Goal: Task Accomplishment & Management: Use online tool/utility

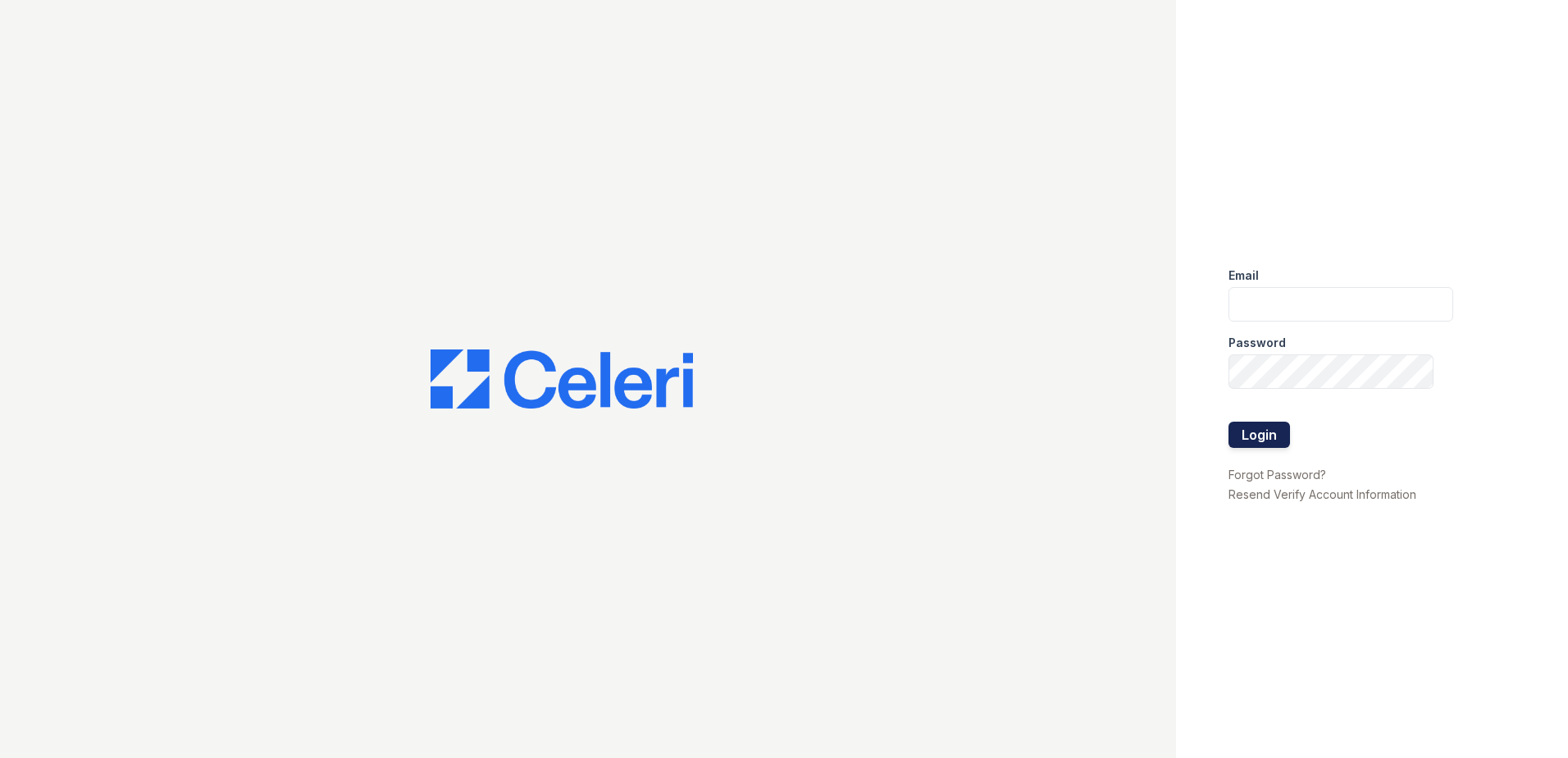
type input "[EMAIL_ADDRESS][DOMAIN_NAME]"
click at [1274, 435] on button "Login" at bounding box center [1259, 435] width 61 height 26
type input "jcartagena@trinity-pm.com"
click at [1257, 427] on button "Login" at bounding box center [1259, 435] width 61 height 26
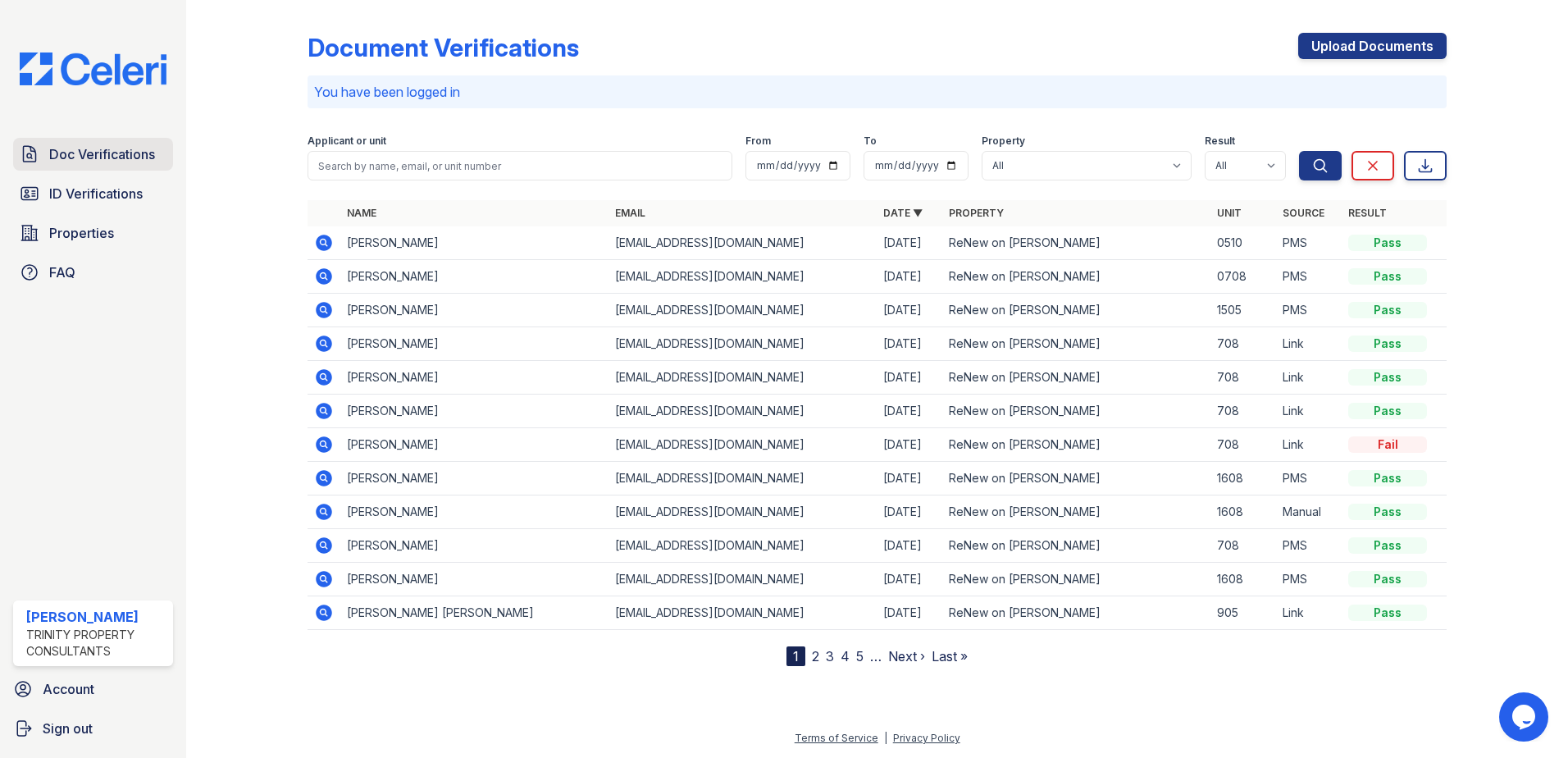
click at [88, 152] on span "Doc Verifications" at bounding box center [102, 153] width 106 height 20
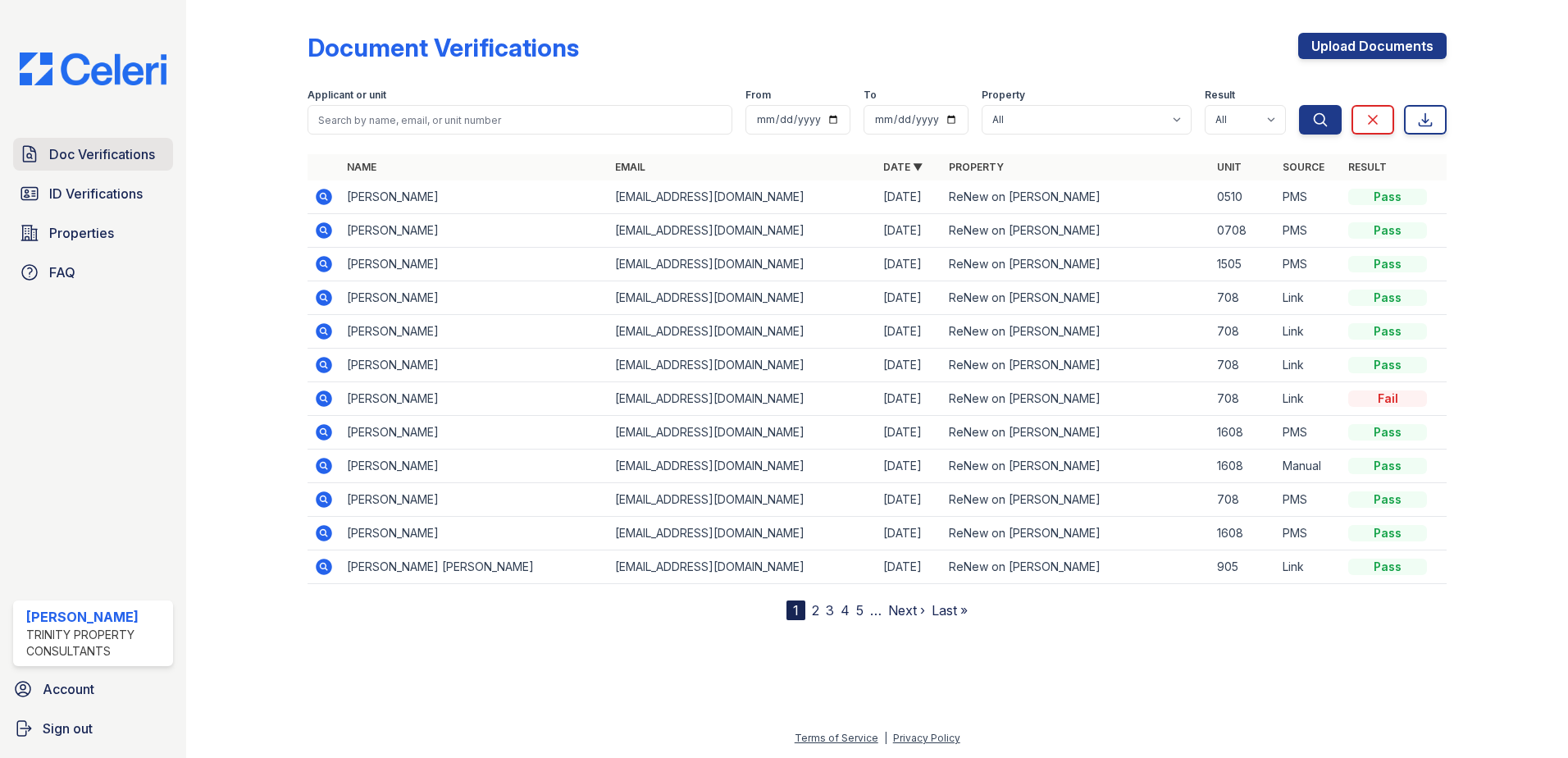
click at [103, 157] on span "Doc Verifications" at bounding box center [102, 153] width 106 height 20
